Goal: Task Accomplishment & Management: Manage account settings

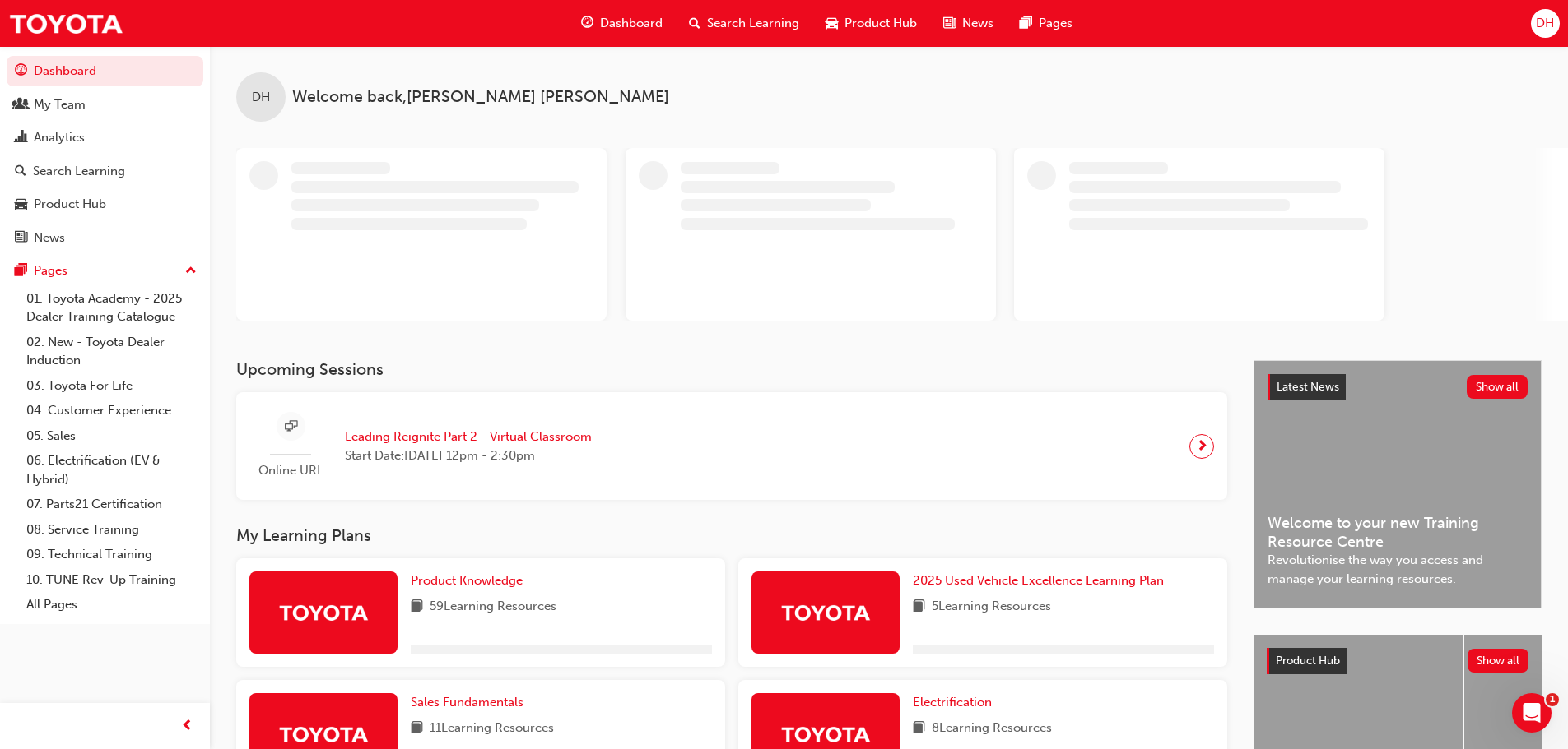
click at [480, 437] on span "Leading Reignite Part 2 - Virtual Classroom" at bounding box center [469, 437] width 247 height 19
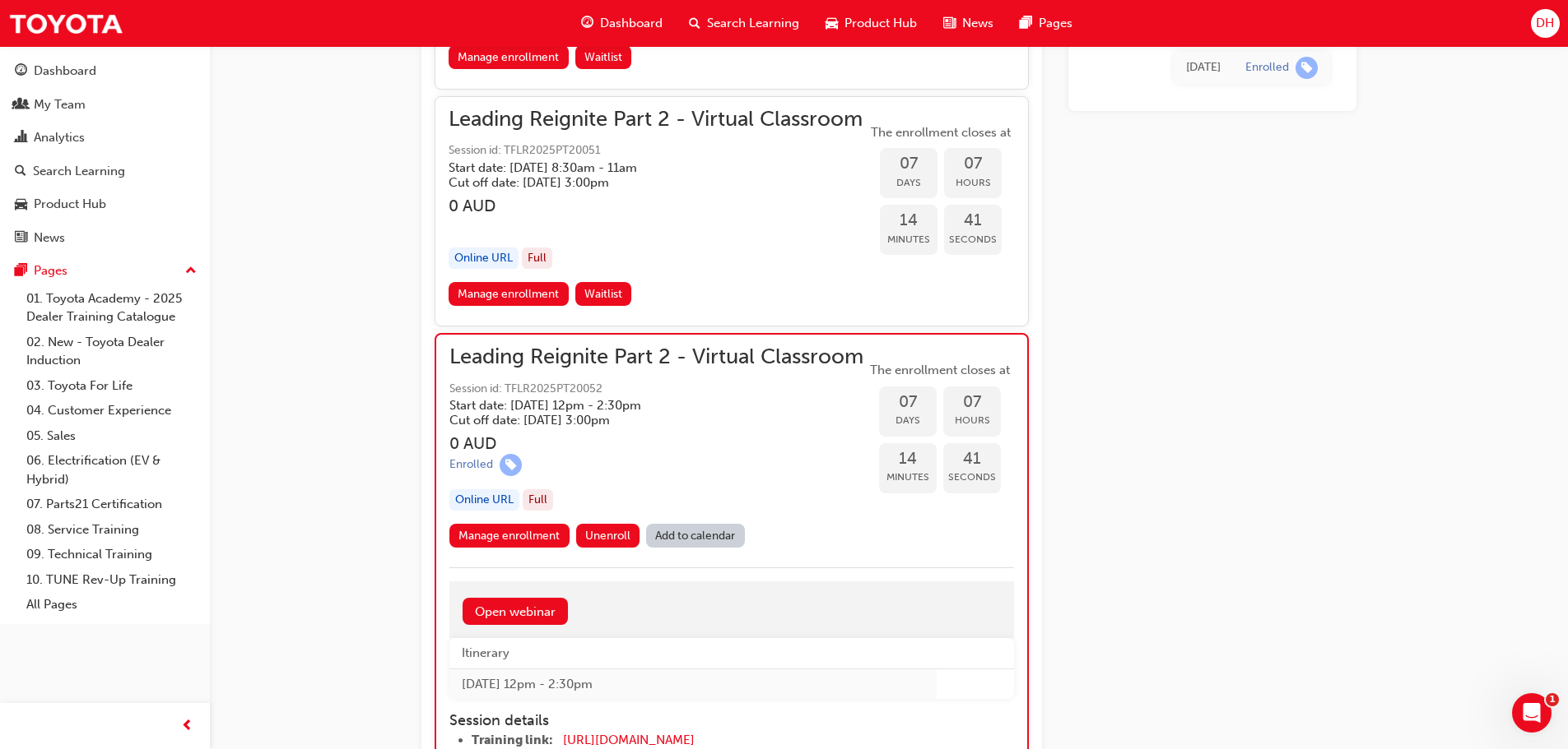
scroll to position [2794, 0]
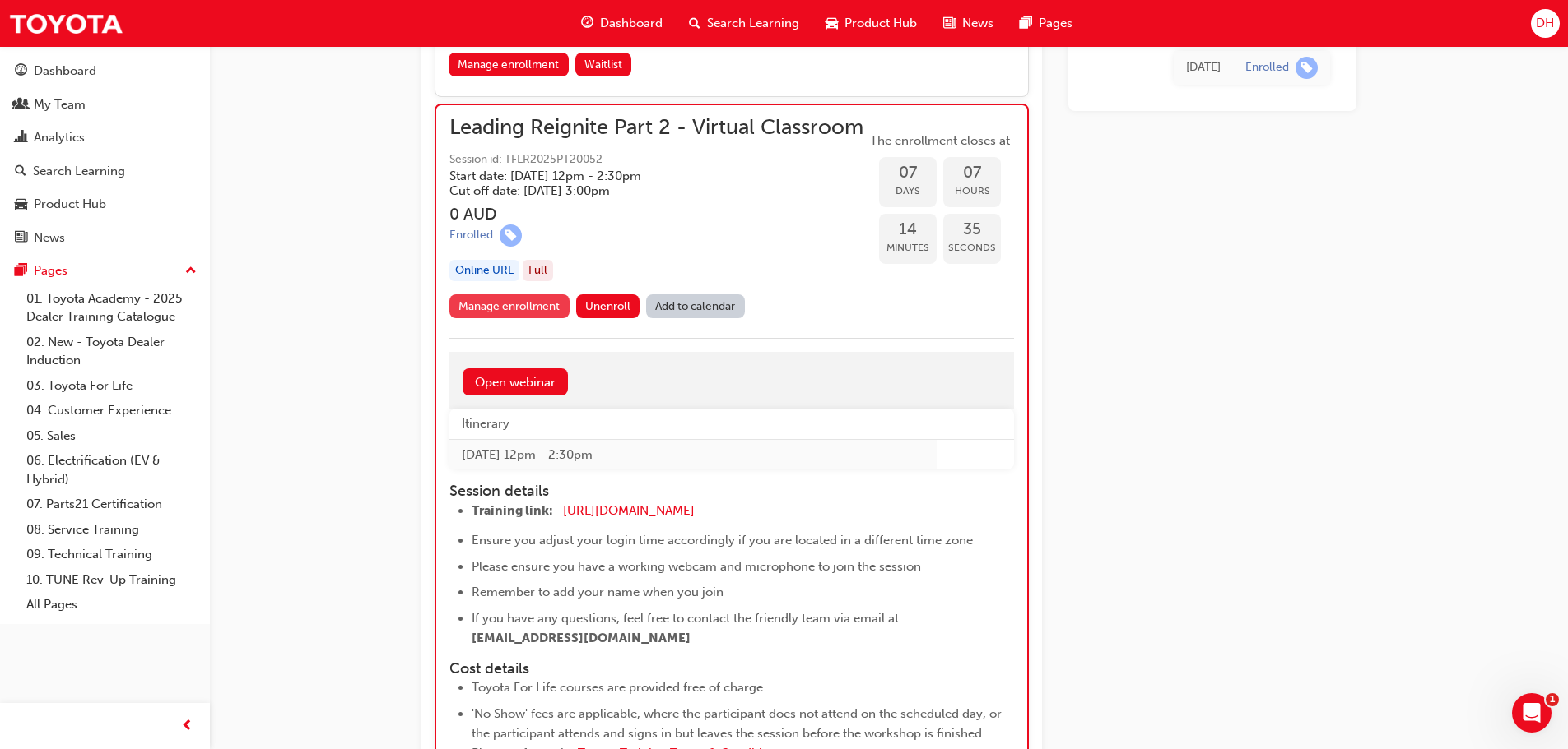
click at [496, 319] on link "Manage enrollment" at bounding box center [510, 306] width 120 height 24
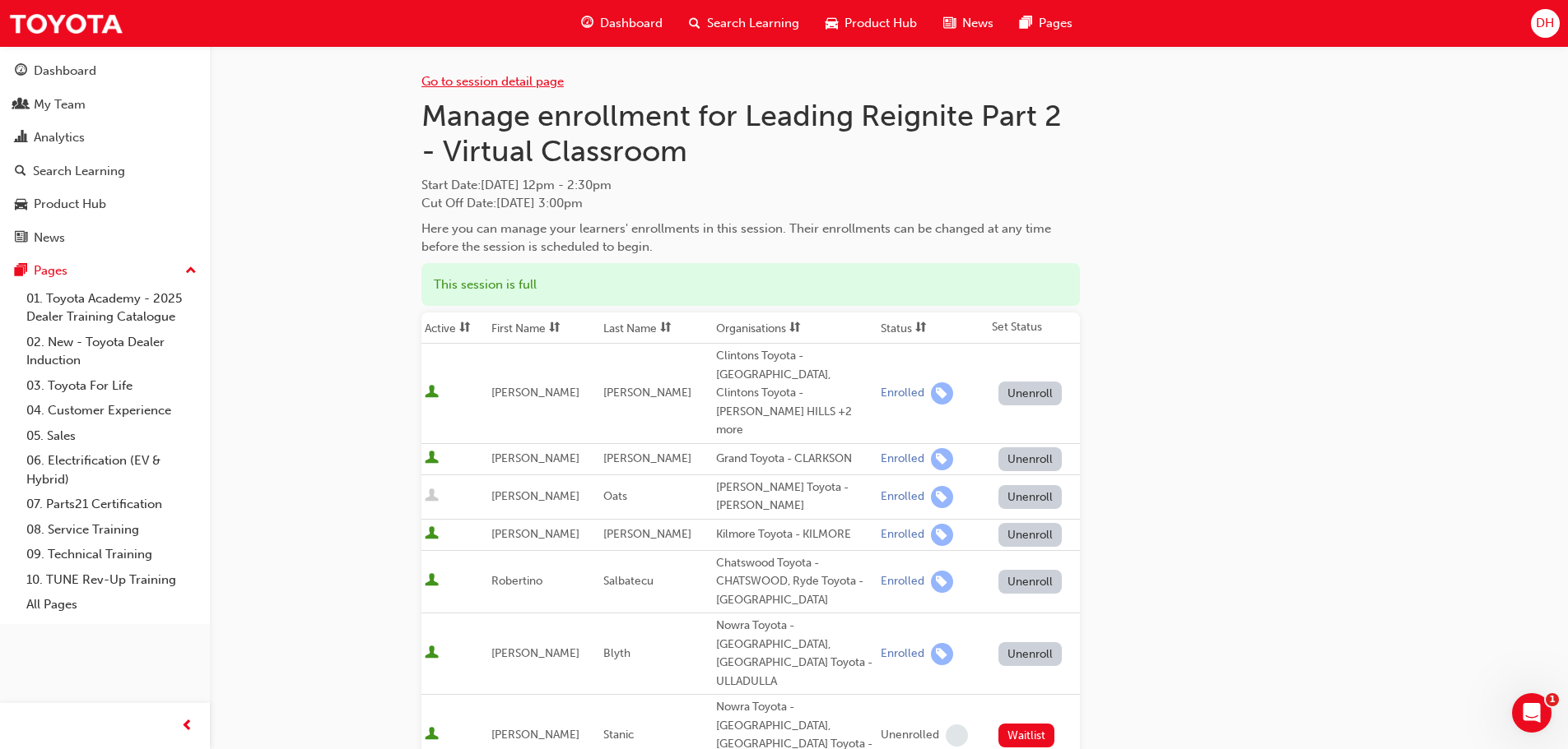
click at [491, 82] on link "Go to session detail page" at bounding box center [492, 82] width 143 height 15
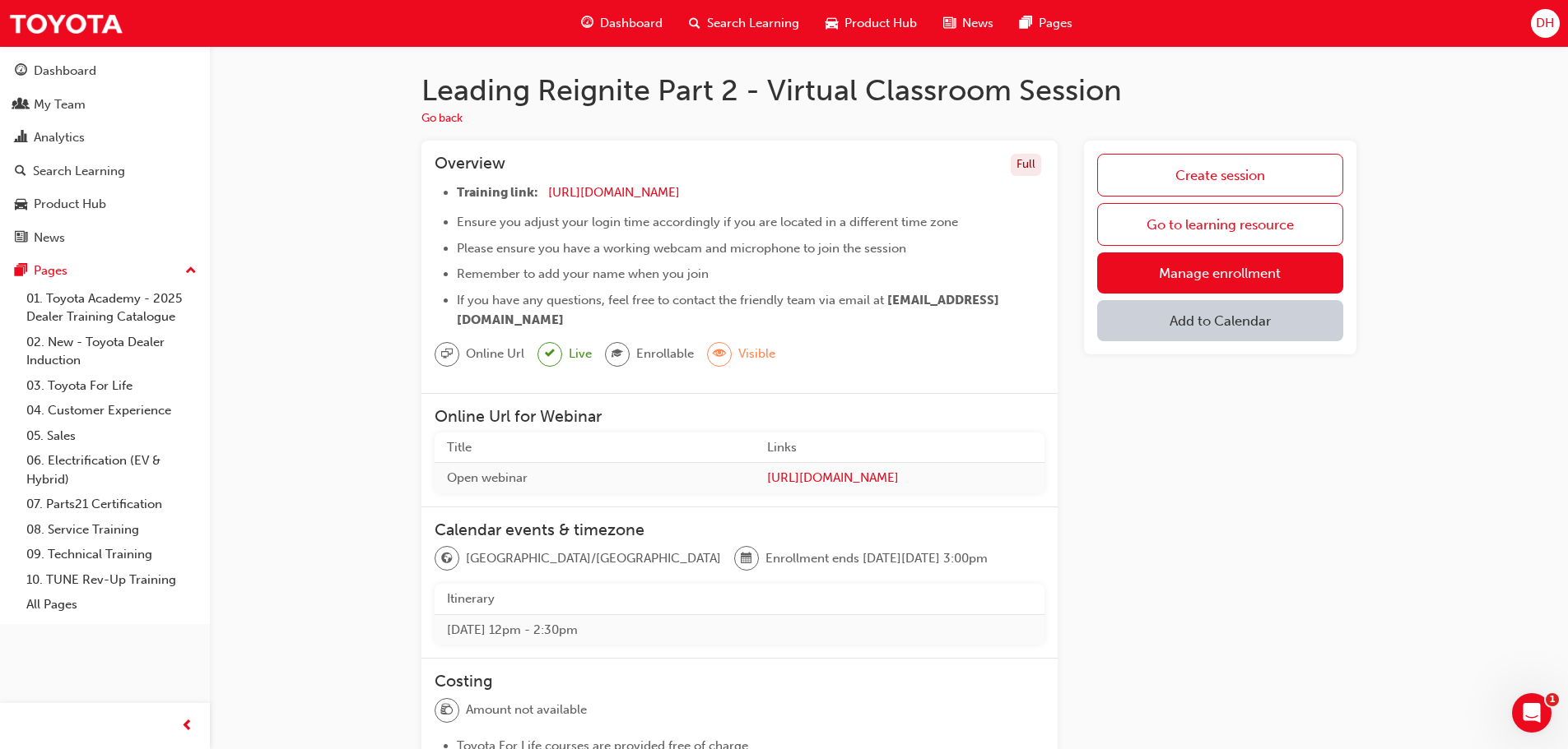
click at [1231, 321] on button "Add to Calendar" at bounding box center [1220, 320] width 246 height 41
click at [1221, 375] on div "[DOMAIN_NAME]" at bounding box center [1221, 374] width 100 height 19
click at [1321, 324] on span "plus-icon" at bounding box center [1324, 325] width 14 height 16
drag, startPoint x: 1195, startPoint y: 329, endPoint x: 1205, endPoint y: 329, distance: 10.0
click at [1200, 329] on button "[DOMAIN_NAME]" at bounding box center [1197, 323] width 201 height 45
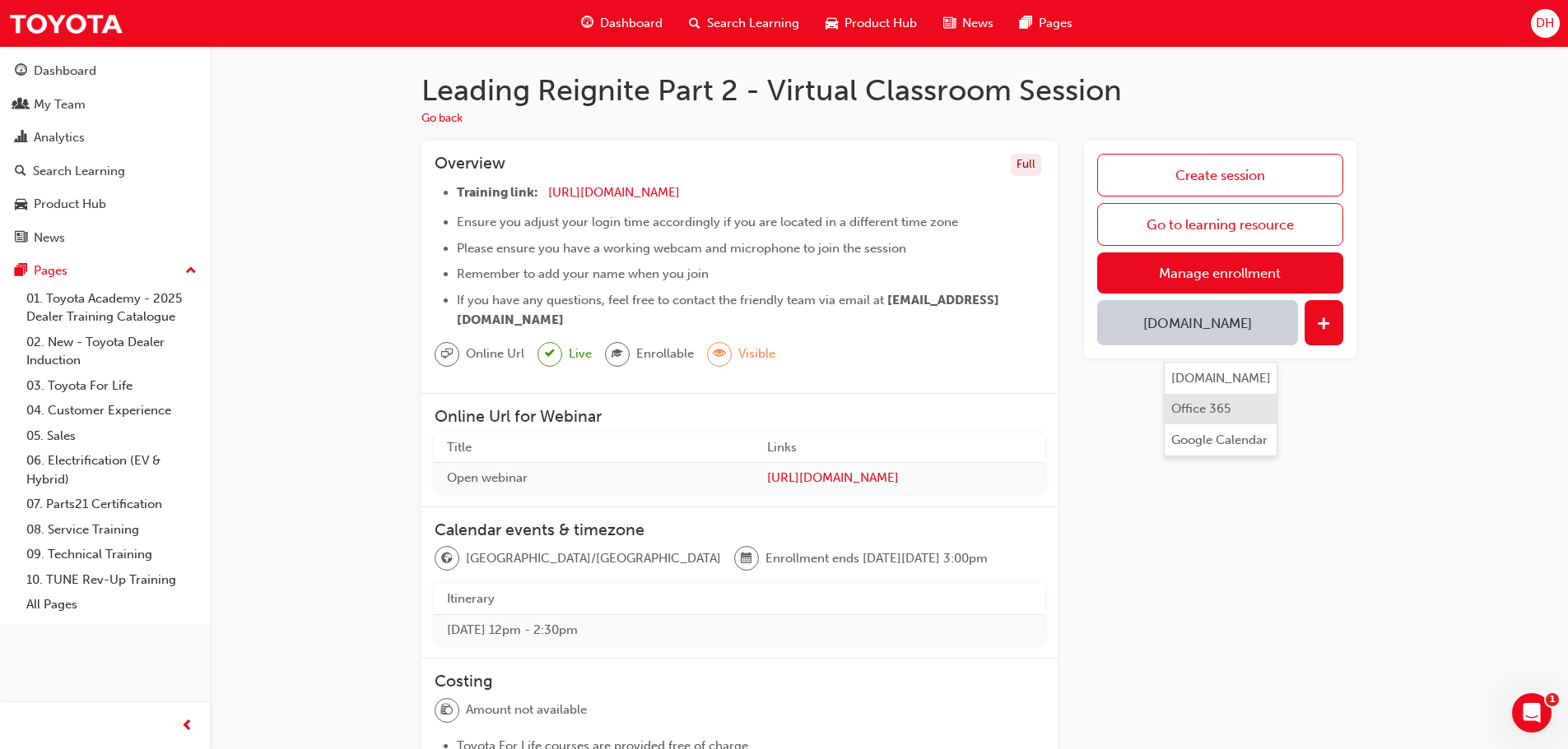
click at [1218, 411] on div "Office 365" at bounding box center [1200, 409] width 59 height 19
click at [1331, 320] on button "button" at bounding box center [1324, 323] width 39 height 45
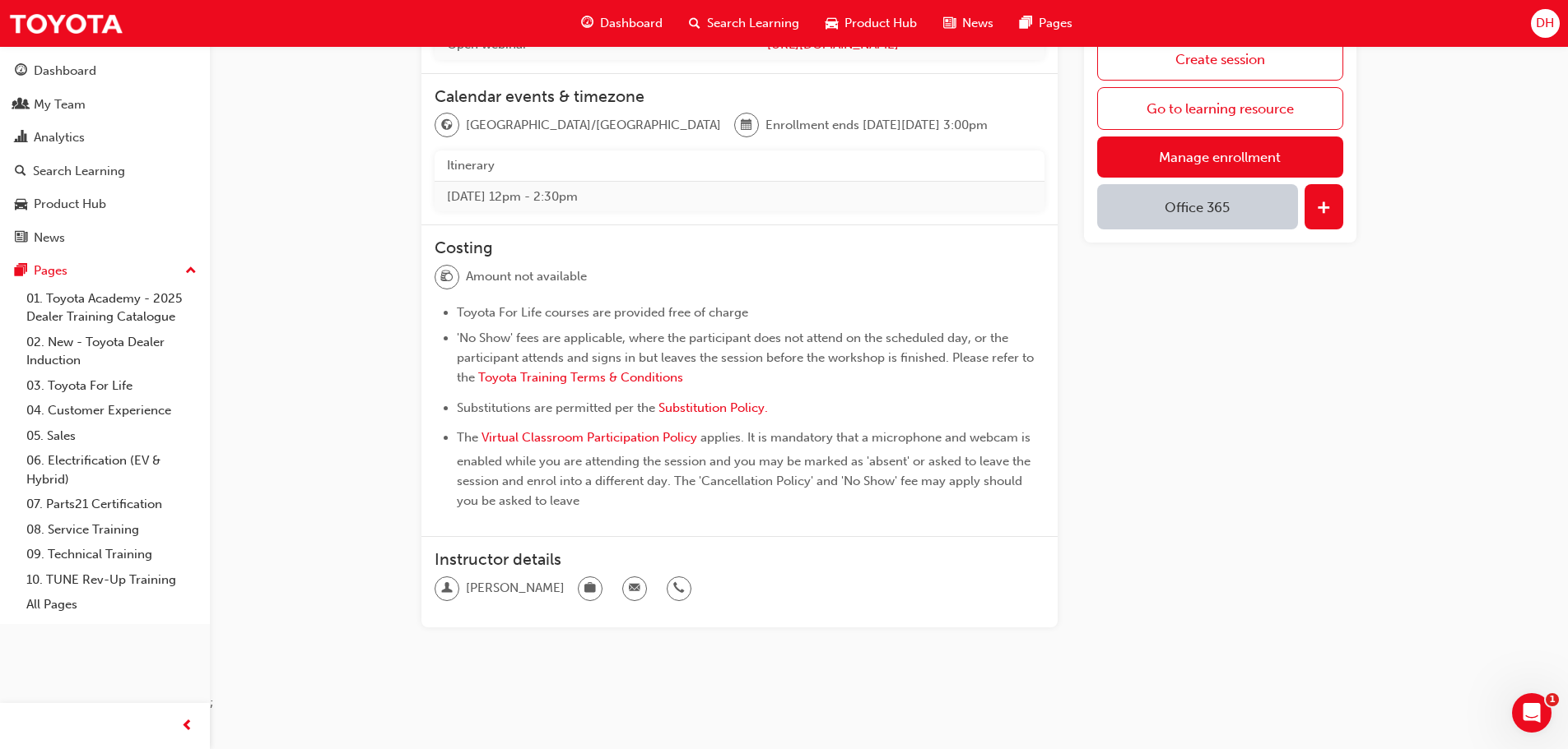
scroll to position [437, 0]
click at [629, 578] on span "email-icon" at bounding box center [634, 586] width 12 height 22
click at [629, 582] on span "email-icon" at bounding box center [634, 586] width 12 height 22
click at [917, 559] on h3 "Instructor details" at bounding box center [739, 557] width 610 height 19
click at [503, 583] on span "[PERSON_NAME]" at bounding box center [515, 585] width 99 height 19
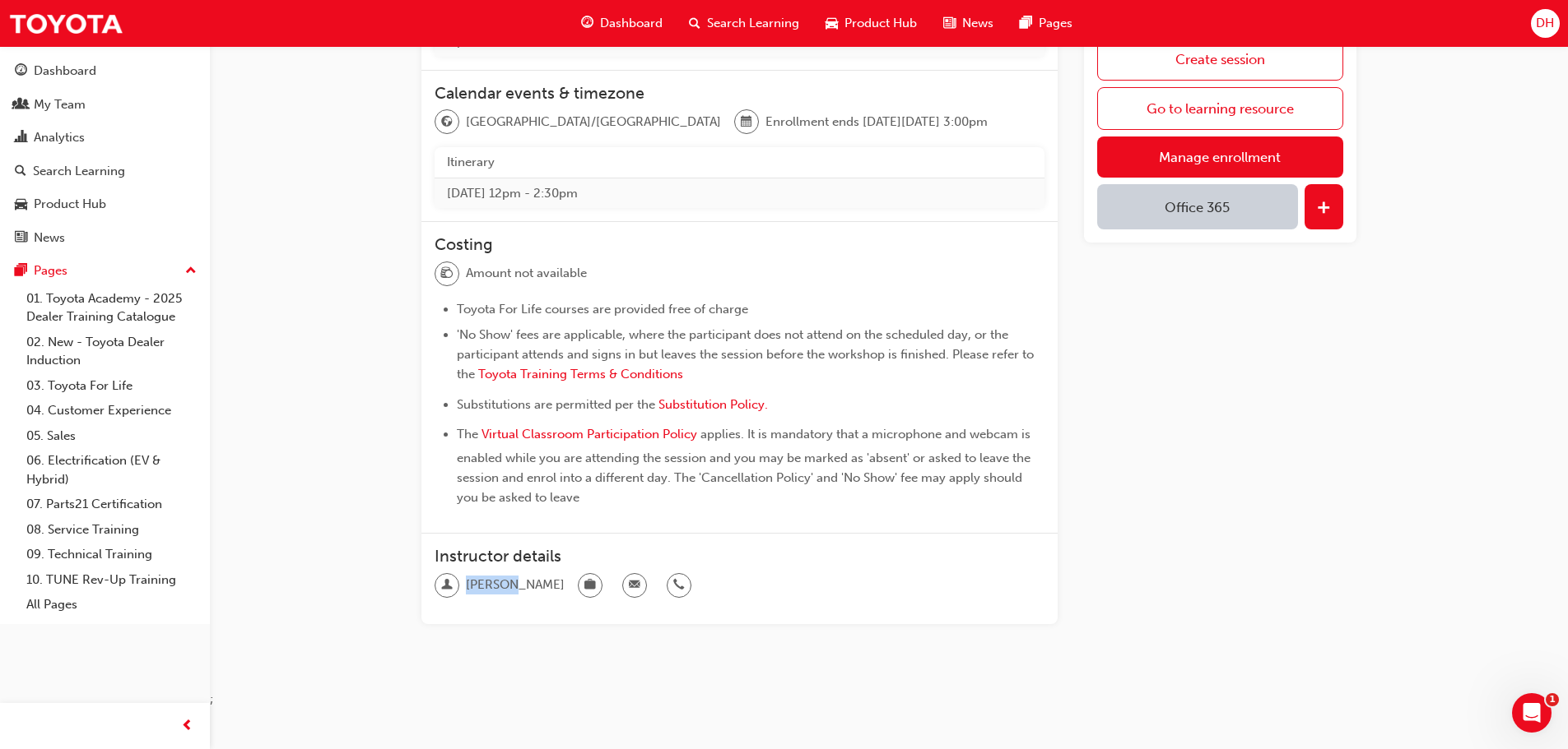
click at [503, 583] on span "[PERSON_NAME]" at bounding box center [515, 585] width 99 height 19
click at [629, 585] on span "email-icon" at bounding box center [634, 586] width 12 height 22
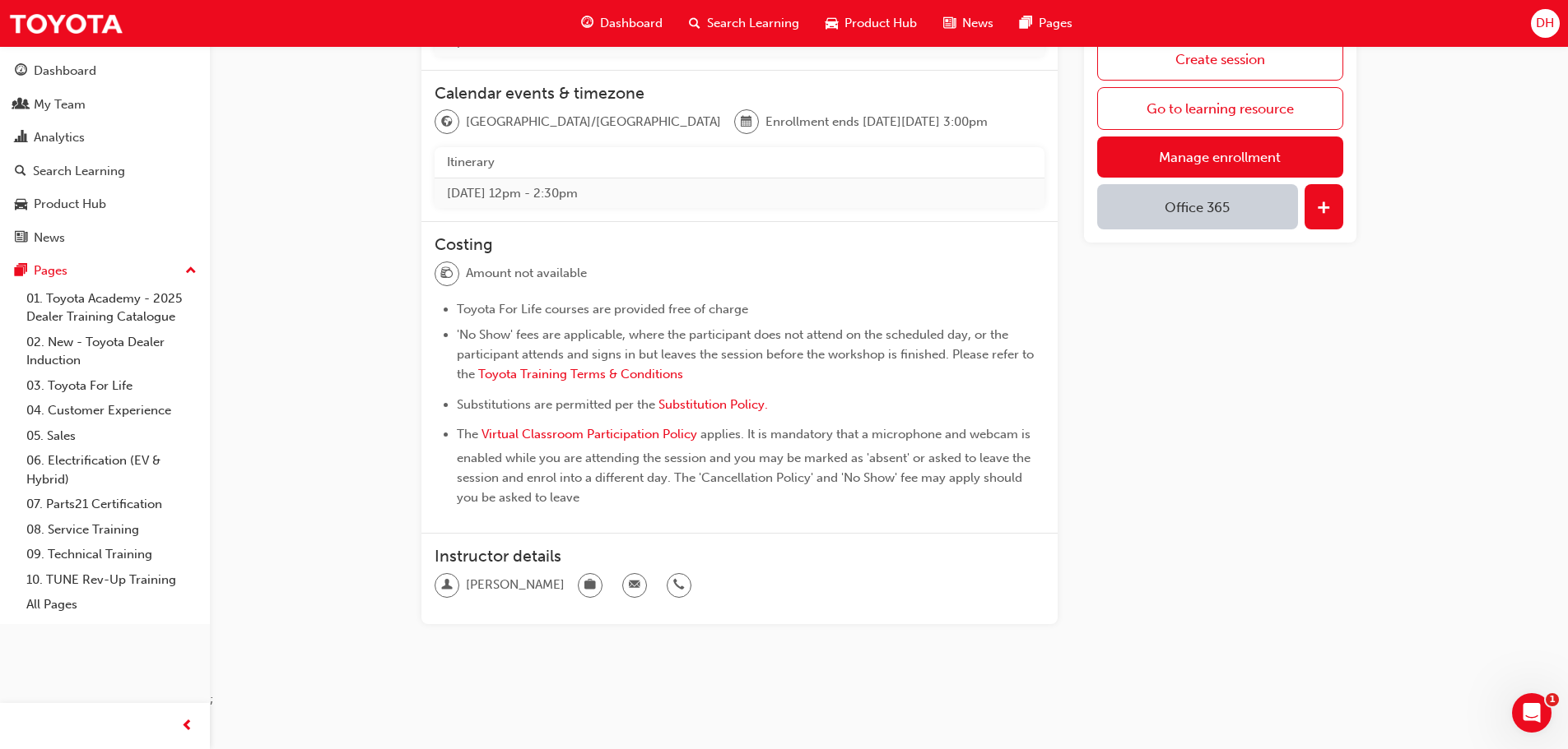
click at [1214, 482] on div "Create session Go to learning resource Manage enrollment Office 365" at bounding box center [1220, 171] width 273 height 933
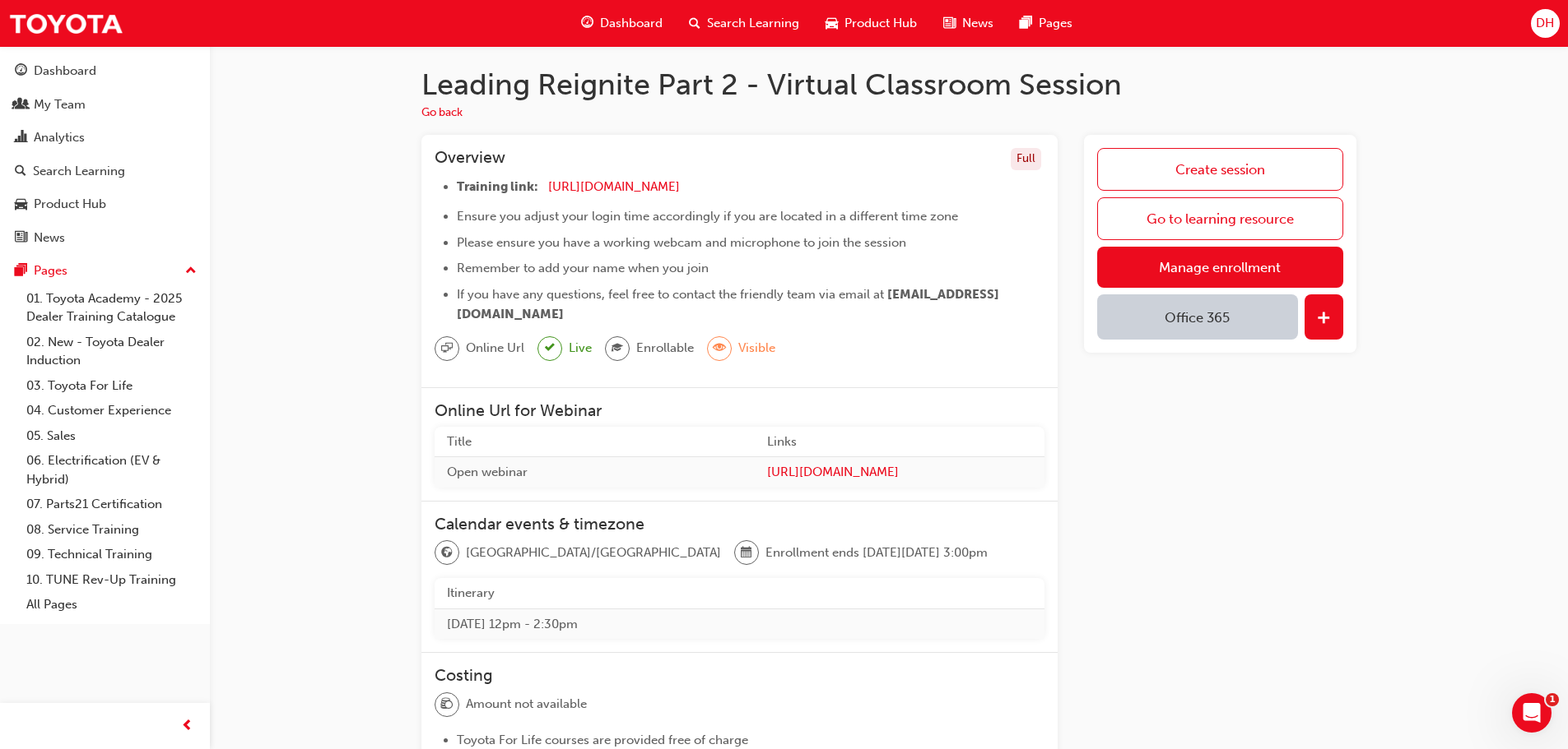
scroll to position [0, 0]
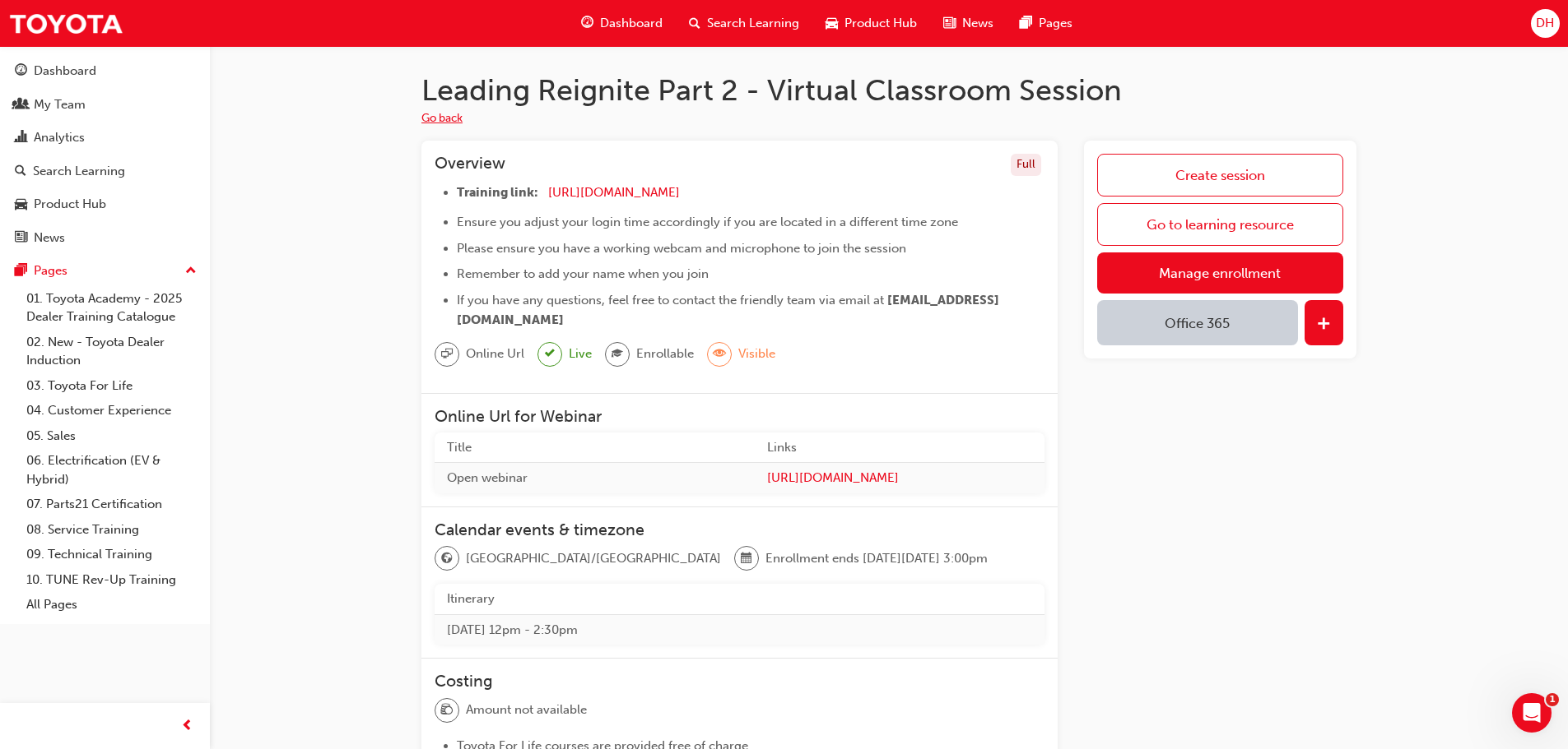
click at [434, 112] on button "Go back" at bounding box center [442, 119] width 41 height 19
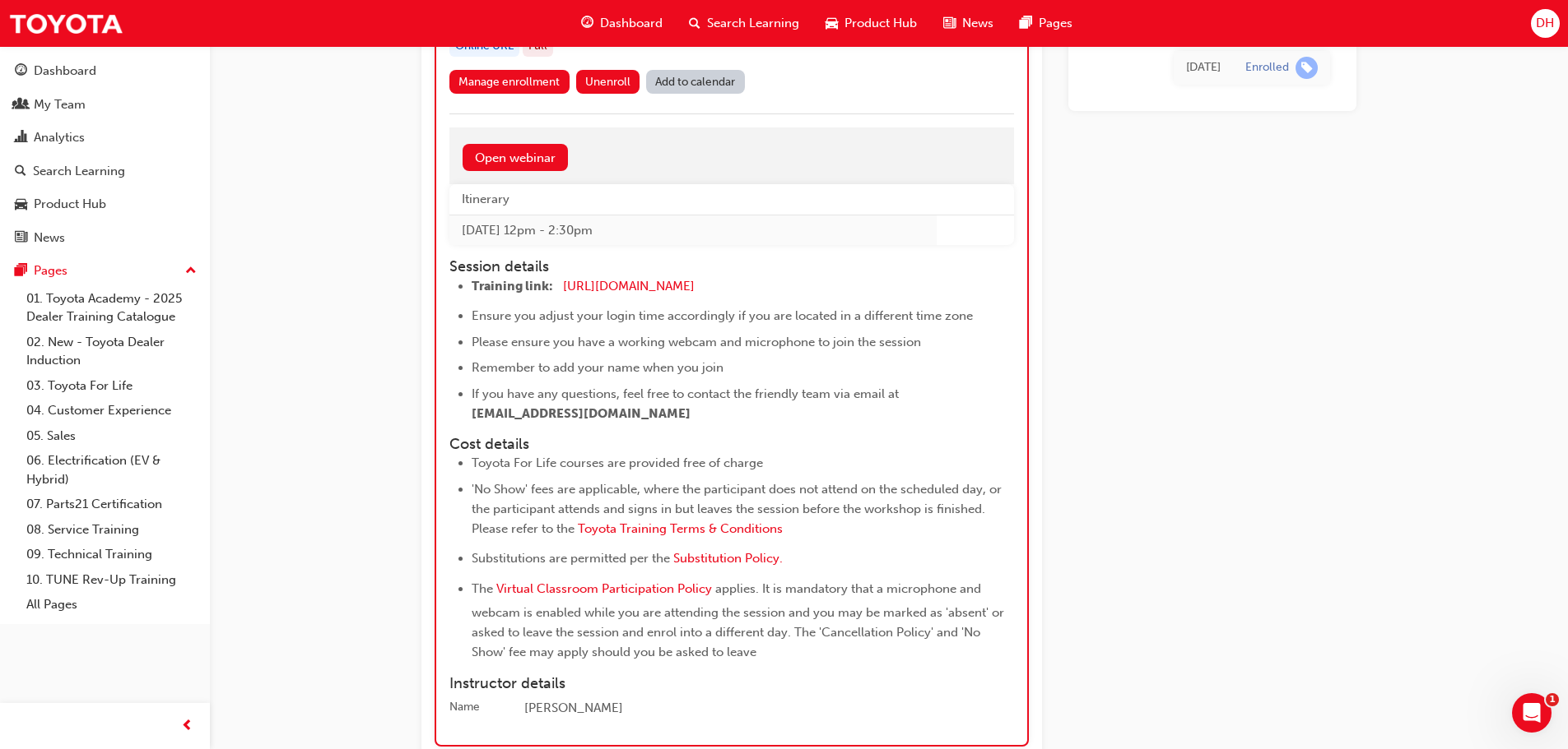
scroll to position [3040, 0]
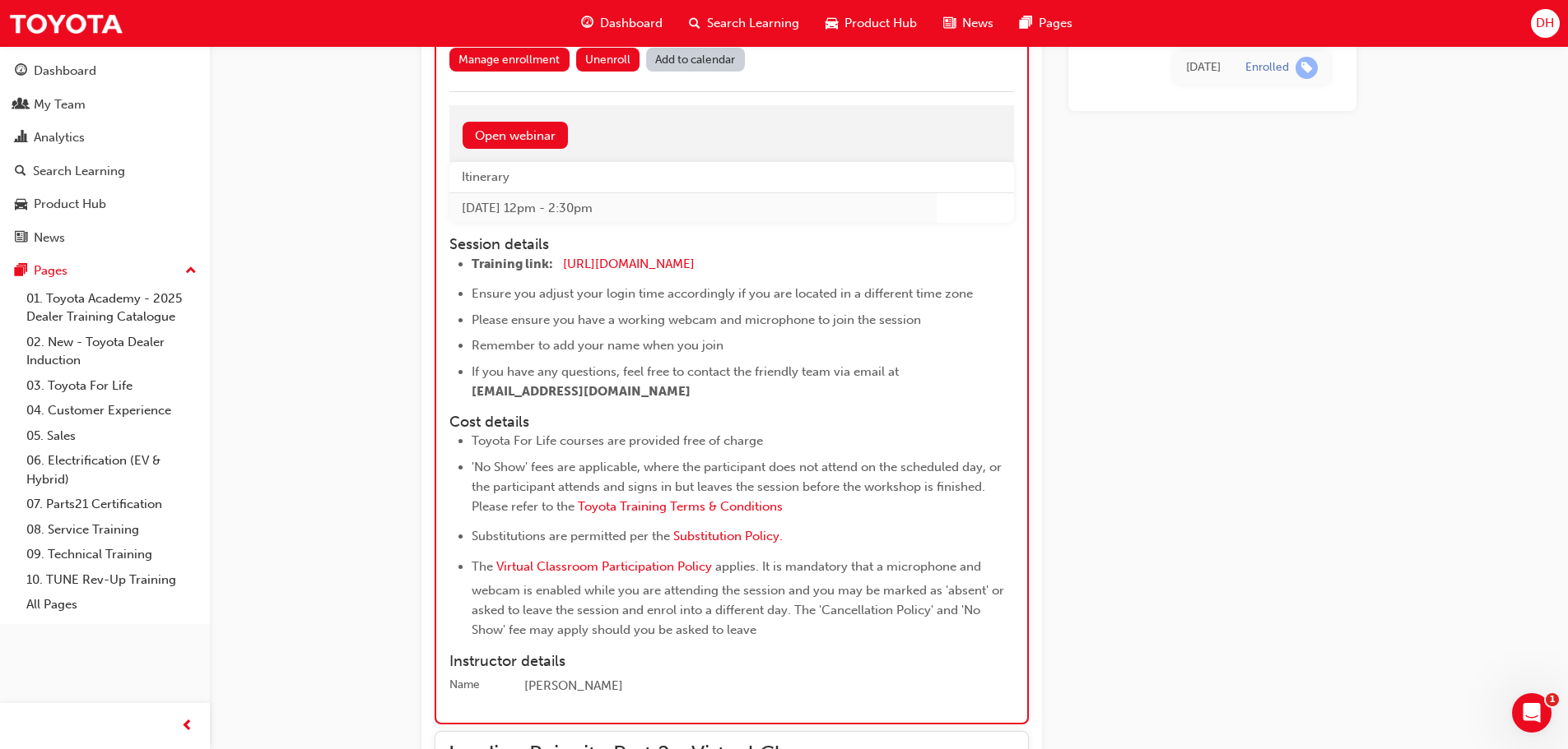
drag, startPoint x: 471, startPoint y: 408, endPoint x: 676, endPoint y: 412, distance: 205.0
click at [688, 401] on ul "Training link: [URL][DOMAIN_NAME] ​ Ensure you adjust your login time according…" at bounding box center [717, 328] width 535 height 147
copy span "[EMAIL_ADDRESS][DOMAIN_NAME]"
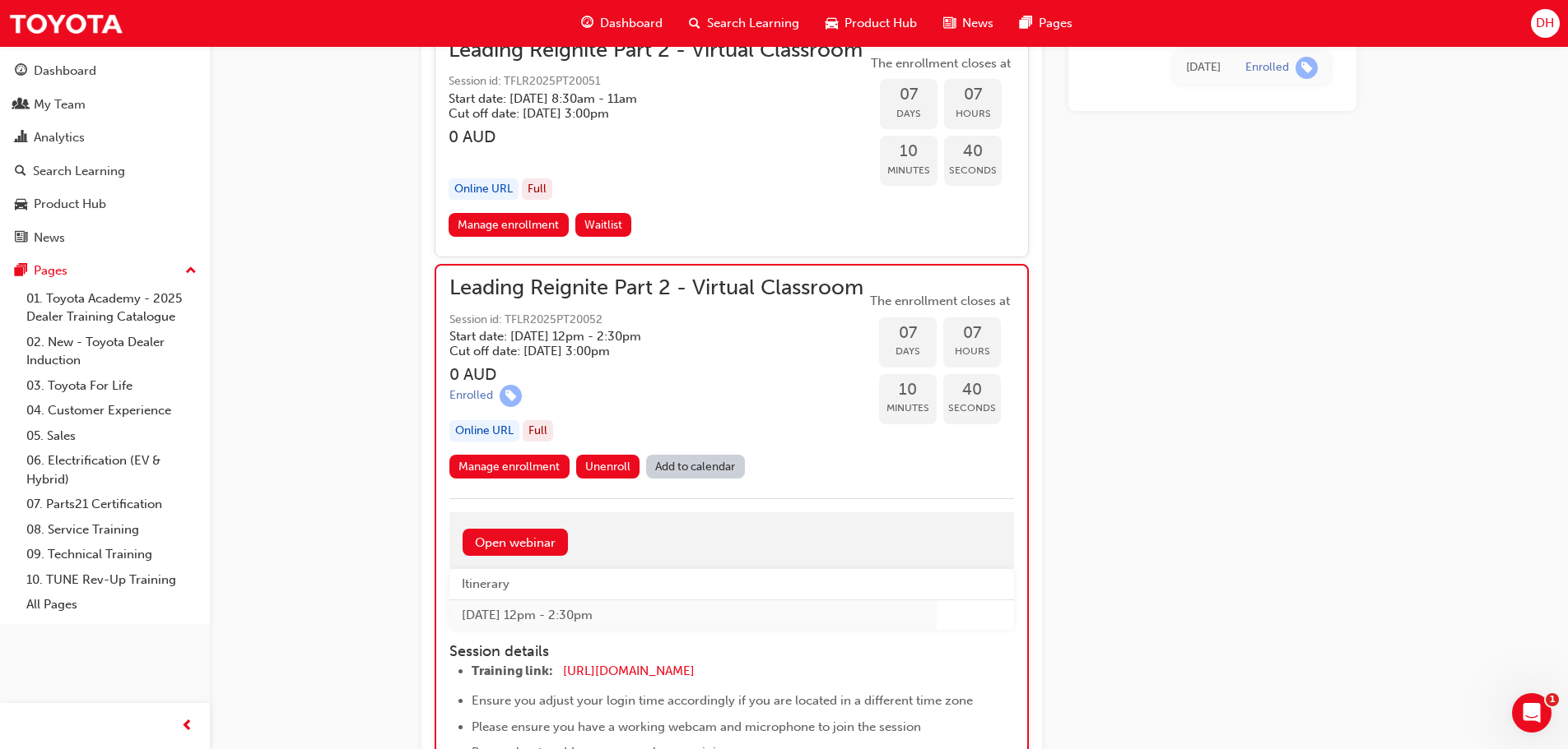
scroll to position [2629, 0]
